Goal: Task Accomplishment & Management: Use online tool/utility

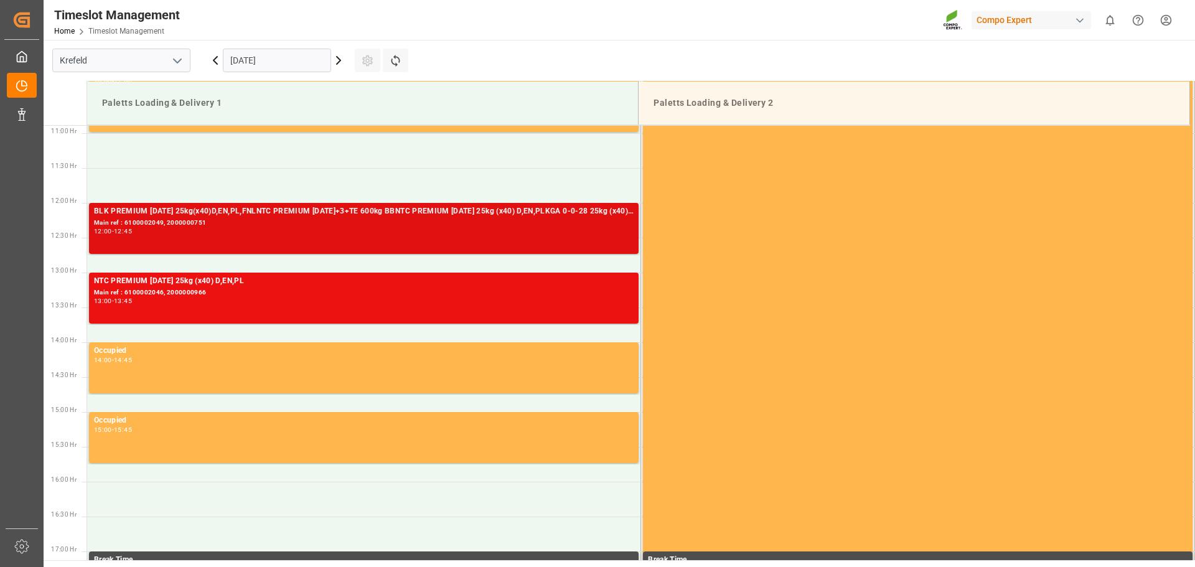
scroll to position [697, 0]
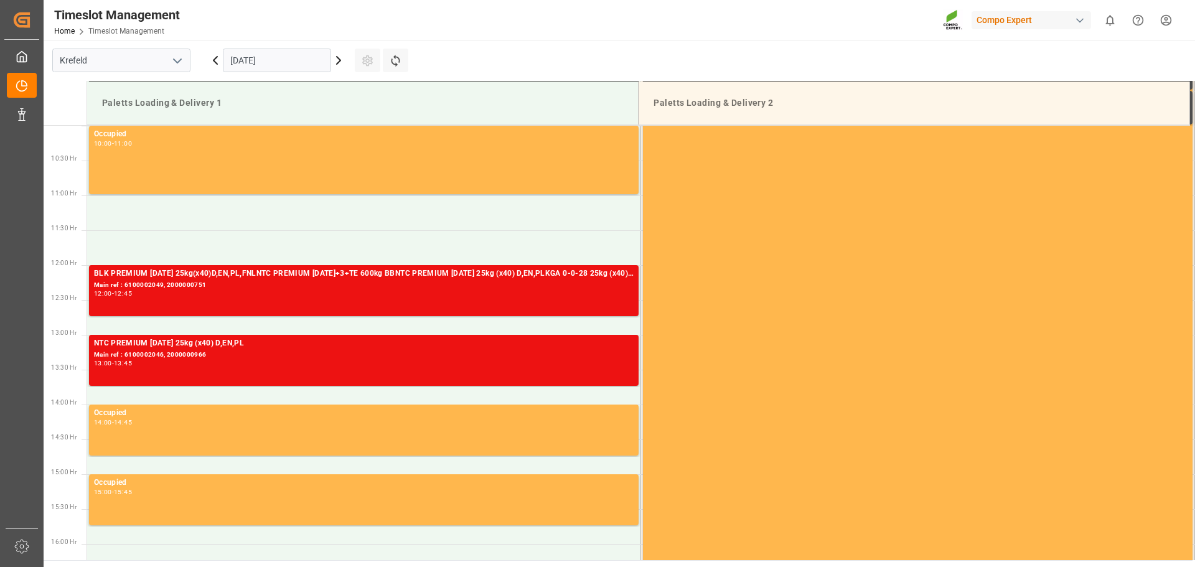
click at [727, 40] on header "Timeslot Management Home Timeslot Management Compo Expert 0 Notifications Only …" at bounding box center [615, 20] width 1160 height 40
click at [396, 65] on icon at bounding box center [395, 61] width 9 height 12
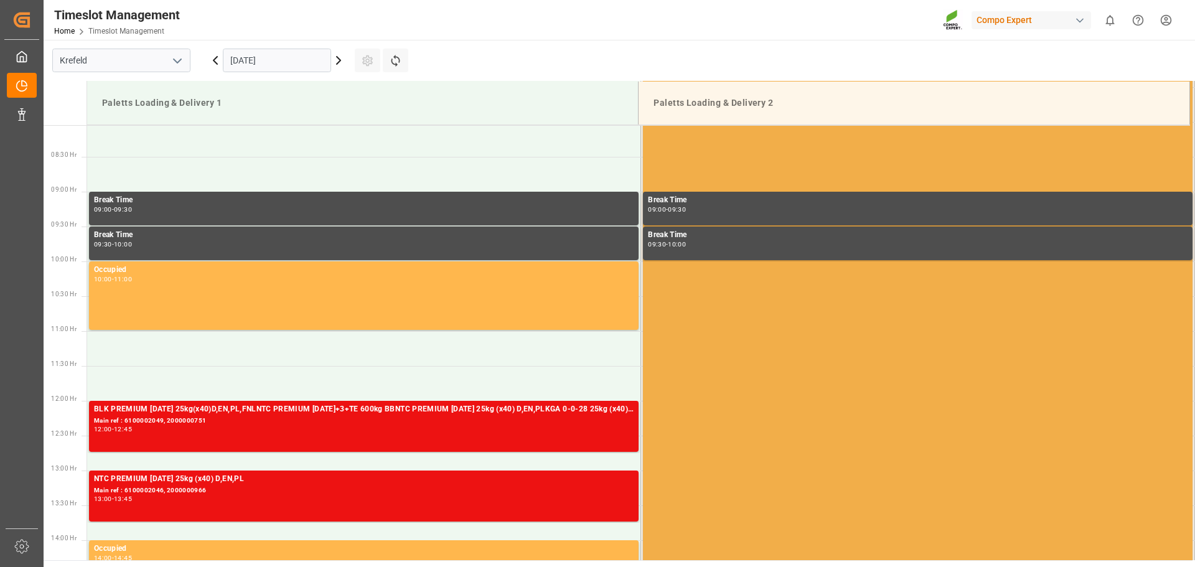
scroll to position [678, 0]
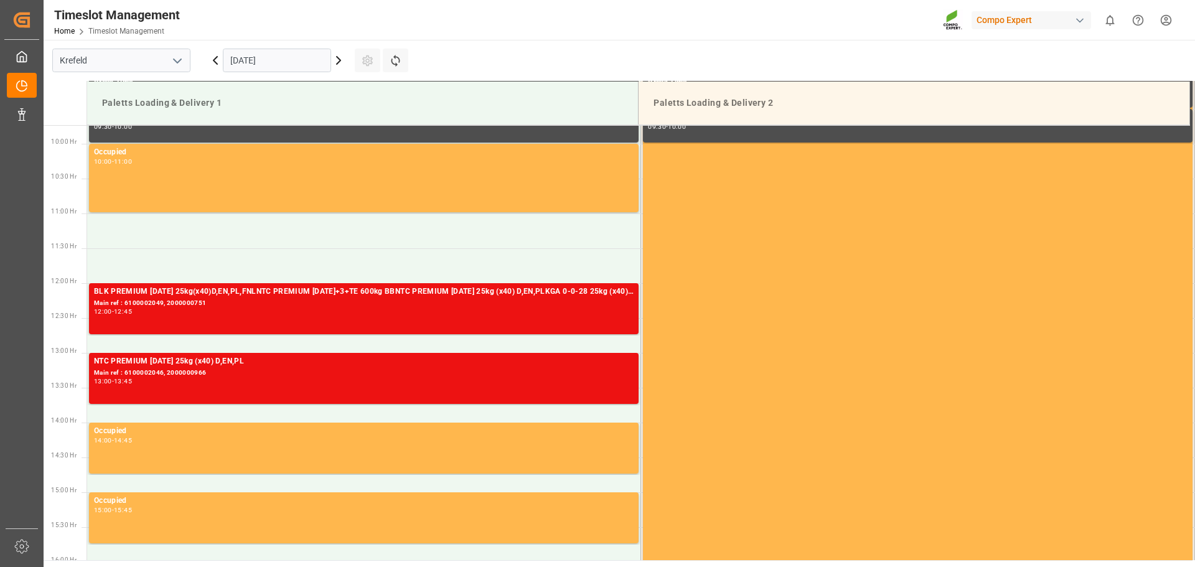
click at [338, 67] on icon at bounding box center [338, 60] width 15 height 15
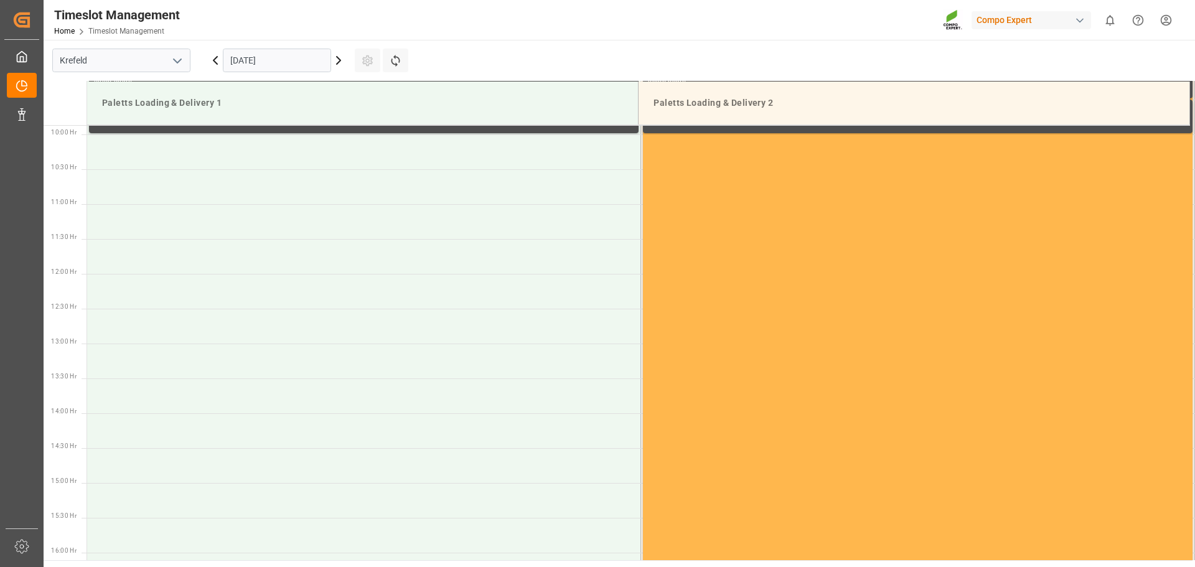
scroll to position [689, 0]
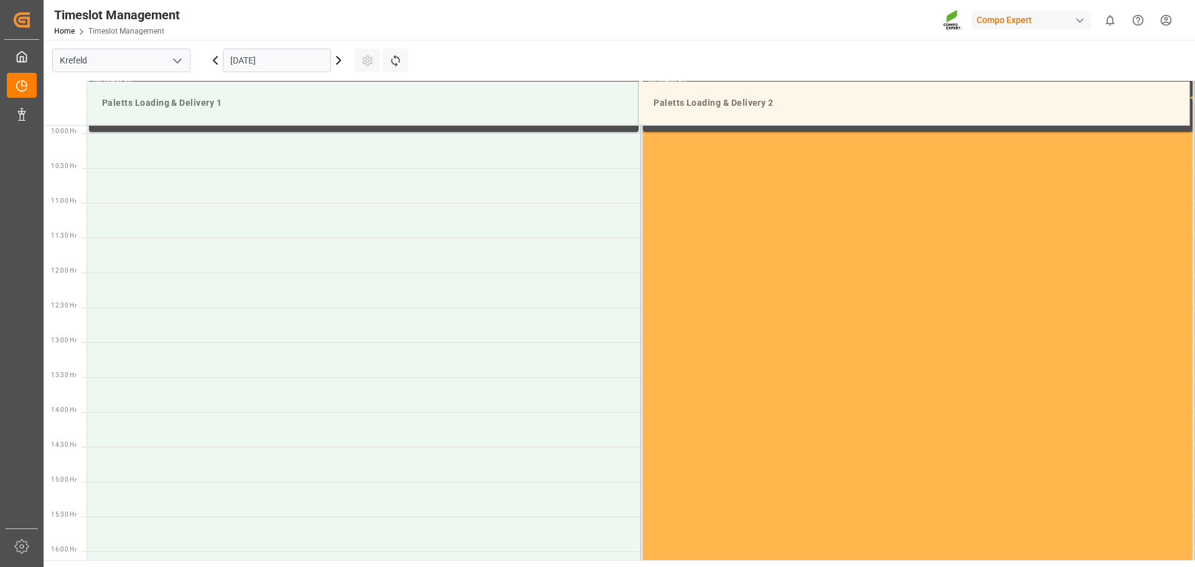
click at [338, 67] on icon at bounding box center [338, 60] width 15 height 15
click at [214, 60] on icon at bounding box center [216, 60] width 4 height 7
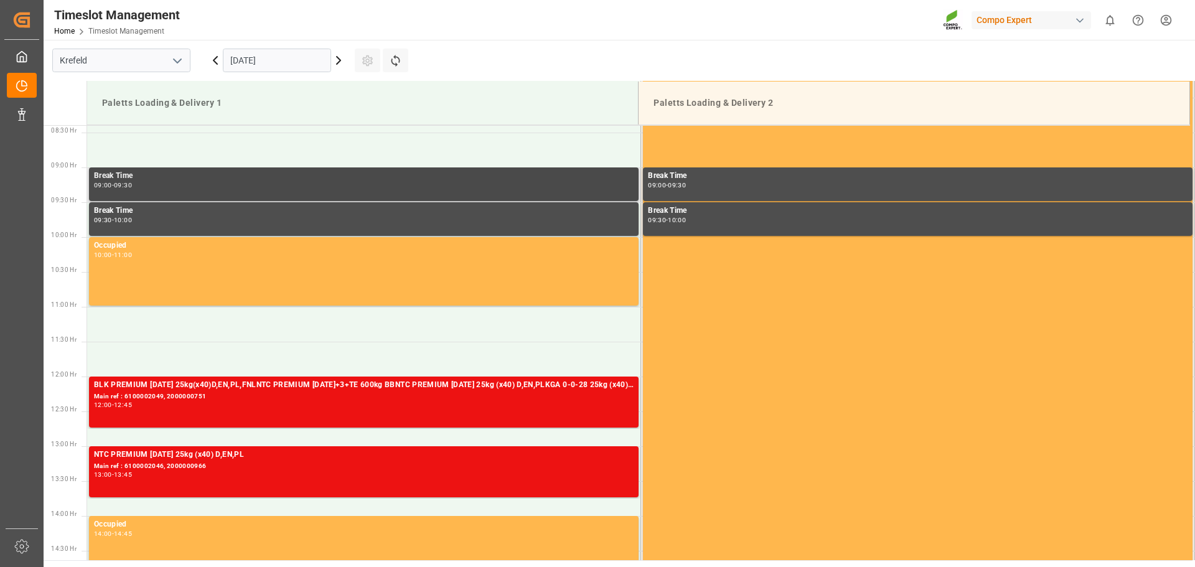
scroll to position [565, 0]
